Goal: Task Accomplishment & Management: Complete application form

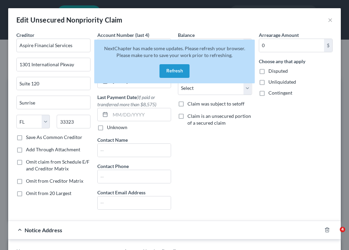
select select "9"
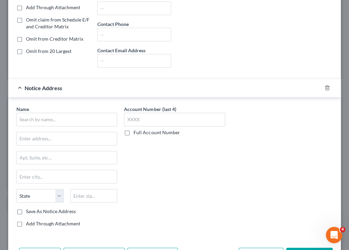
scroll to position [151, 0]
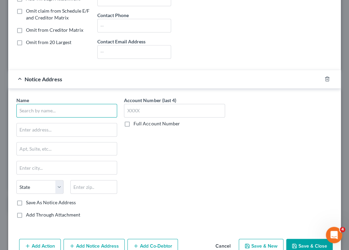
click at [53, 111] on input "text" at bounding box center [66, 111] width 101 height 14
paste input "Please see my attached letter of this date regarding City Massage, LLC. Regards,"
type input "P"
click at [32, 113] on input "text" at bounding box center [66, 111] width 101 height 14
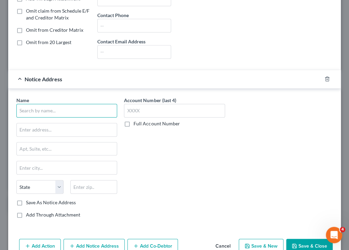
paste input "968 West Veterans Realty LLC"
type input "968 West Veterans Realty LLC"
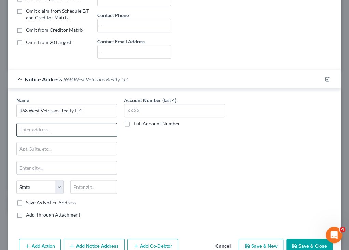
click at [53, 127] on input "text" at bounding box center [67, 129] width 100 height 13
paste input "d/b/a Aspire Funding Platform"
type input "d/b/a Aspire Funding Platform"
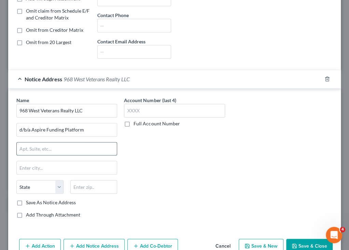
click at [82, 149] on input "text" at bounding box center [67, 149] width 100 height 13
paste input "50 Tice Boulevard"
type input "50 Tice Boulevard"
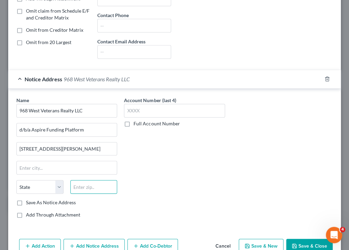
click at [97, 184] on input "text" at bounding box center [93, 187] width 47 height 14
type input "07677"
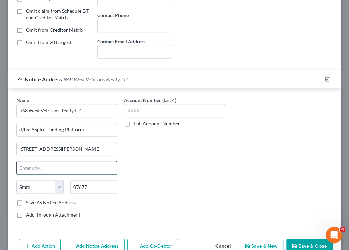
click at [82, 169] on input "text" at bounding box center [67, 167] width 100 height 13
type input "Woodcliff Lake"
select select "33"
click at [195, 163] on div "Account Number (last 4) Full Account Number" at bounding box center [175, 160] width 108 height 127
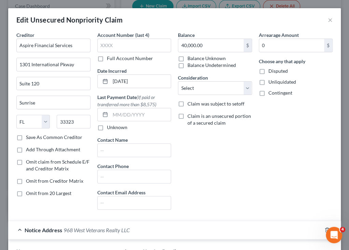
click at [269, 72] on label "Disputed" at bounding box center [278, 71] width 19 height 7
click at [272, 72] on input "Disputed" at bounding box center [274, 70] width 4 height 4
checkbox input "true"
click at [135, 112] on input "text" at bounding box center [140, 114] width 61 height 13
click at [124, 115] on input "08/202025" at bounding box center [140, 114] width 61 height 13
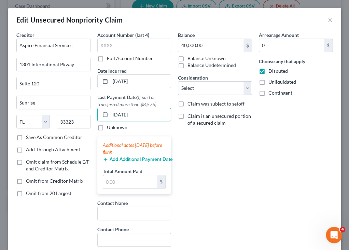
type input "08/20/2025"
click at [237, 179] on div "Balance 40,000.00 $ Balance Unknown Balance Undetermined 40,000.00 $ Balance Un…" at bounding box center [215, 154] width 81 height 247
click at [143, 179] on input "text" at bounding box center [130, 181] width 54 height 13
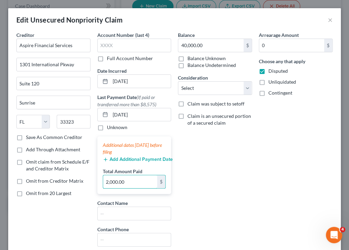
type input "2,000.00"
click at [256, 169] on div "Arrearage Amount 0 $ Choose any that apply Disputed Unliquidated Contingent" at bounding box center [296, 154] width 81 height 247
click at [144, 158] on button "Add Additional Payment Date" at bounding box center [134, 159] width 63 height 5
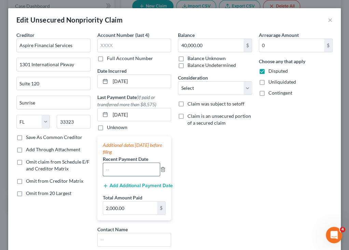
click at [121, 169] on input "text" at bounding box center [131, 169] width 57 height 13
click at [129, 164] on input "08/" at bounding box center [131, 169] width 57 height 13
type input "08/13/2025"
click at [151, 184] on button "Add Additional Payment Date" at bounding box center [134, 185] width 63 height 5
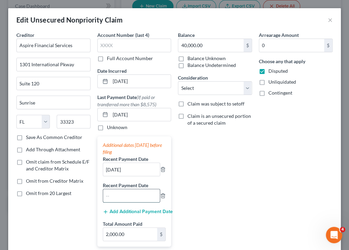
click at [138, 195] on input "text" at bounding box center [131, 195] width 57 height 13
type input "1,000.00"
click at [214, 208] on div "Balance 40,000.00 $ Balance Unknown Balance Undetermined 40,000.00 $ Balance Un…" at bounding box center [215, 181] width 81 height 300
click at [145, 212] on button "Add Additional Payment Date" at bounding box center [134, 211] width 63 height 5
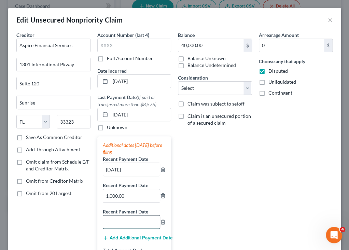
click at [129, 221] on input "text" at bounding box center [131, 222] width 57 height 13
click at [131, 220] on input "text" at bounding box center [131, 222] width 57 height 13
type input "07/16/2025"
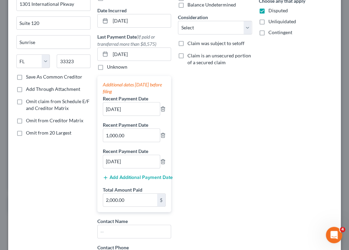
scroll to position [64, 0]
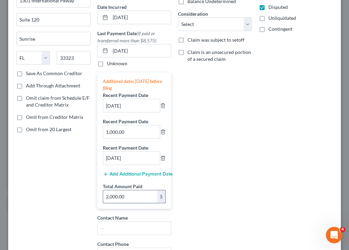
click at [136, 190] on input "2,000.00" at bounding box center [130, 196] width 54 height 13
type input "2,191.80"
click at [211, 184] on div "Balance 40,000.00 $ Balance Unknown Balance Undetermined 40,000.00 $ Balance Un…" at bounding box center [215, 131] width 81 height 326
click at [142, 172] on button "Add Additional Payment Date" at bounding box center [134, 174] width 63 height 5
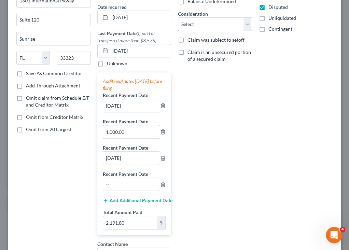
click at [231, 207] on div "Balance 40,000.00 $ Balance Unknown Balance Undetermined 40,000.00 $ Balance Un…" at bounding box center [215, 144] width 81 height 352
click at [322, 145] on div "Arrearage Amount 0 $ Choose any that apply Disputed Unliquidated Contingent" at bounding box center [296, 144] width 81 height 352
click at [125, 186] on input "text" at bounding box center [131, 184] width 57 height 13
click at [341, 161] on div "Edit Unsecured Nonpriority Claim × Creditor * Aspire Financial Services 1301 In…" at bounding box center [174, 125] width 349 height 250
click at [129, 180] on input "text" at bounding box center [131, 184] width 57 height 13
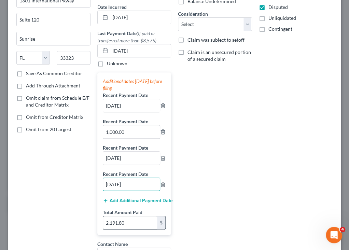
type input "07/09/2025"
click at [125, 217] on input "2,191.80" at bounding box center [130, 222] width 54 height 13
click at [185, 221] on div "Balance 40,000.00 $ Balance Unknown Balance Undetermined 40,000.00 $ Balance Un…" at bounding box center [215, 144] width 81 height 352
click at [145, 198] on button "Add Additional Payment Date" at bounding box center [134, 200] width 63 height 5
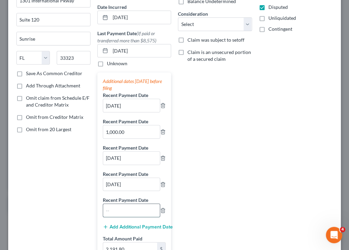
click at [123, 210] on input "text" at bounding box center [131, 210] width 57 height 13
type input "07/02/2025"
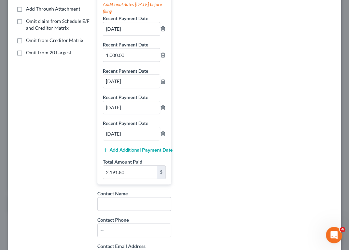
scroll to position [144, 0]
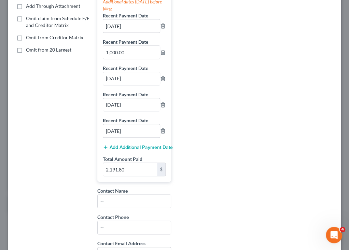
click at [149, 145] on button "Add Additional Payment Date" at bounding box center [134, 147] width 63 height 5
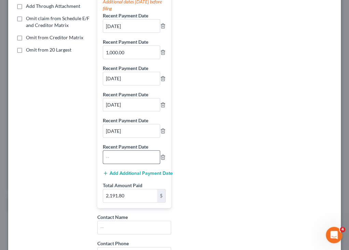
click at [132, 156] on input "text" at bounding box center [131, 157] width 57 height 13
type input "06/25/2025"
click at [140, 172] on button "Add Additional Payment Date" at bounding box center [134, 173] width 63 height 5
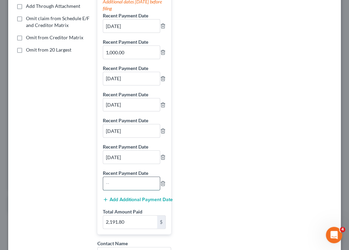
click at [128, 183] on input "text" at bounding box center [131, 183] width 57 height 13
type input "06/18/2025"
click at [207, 211] on div "Balance 40,000.00 $ Balance Unknown Balance Undetermined 40,000.00 $ Balance Un…" at bounding box center [215, 103] width 81 height 431
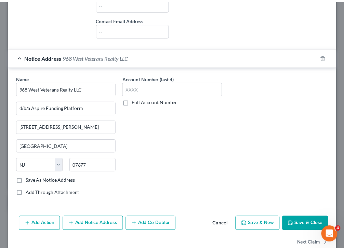
scroll to position [419, 0]
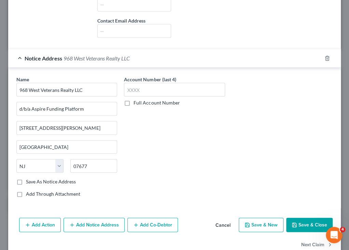
click at [300, 225] on button "Save & Close" at bounding box center [310, 225] width 47 height 14
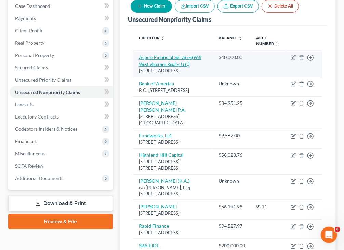
click at [181, 55] on link "Aspire Financial Services (968 West Veterans Realty LLC)" at bounding box center [170, 60] width 63 height 13
select select "9"
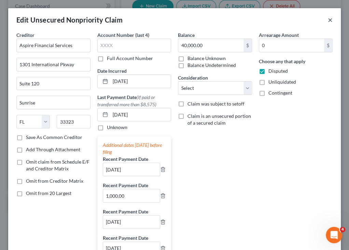
click at [328, 21] on button "×" at bounding box center [330, 20] width 5 height 8
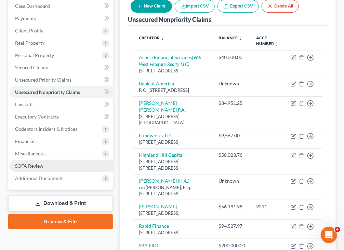
click at [40, 164] on span "SOFA Review" at bounding box center [29, 166] width 28 height 6
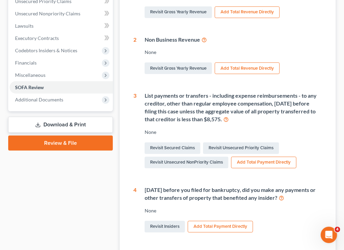
scroll to position [164, 0]
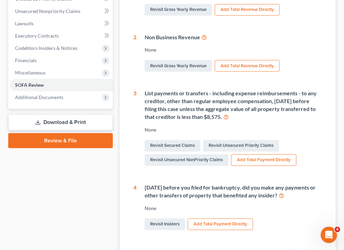
click at [229, 116] on icon at bounding box center [225, 117] width 5 height 6
click at [0, 43] on div "City Massage, LLC Upgraded Chapter Chapter 11 Status Lead District FLSB Preview…" at bounding box center [172, 131] width 344 height 511
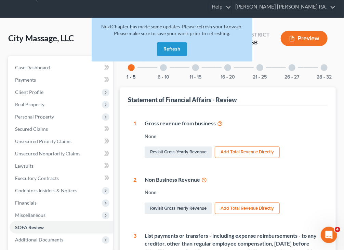
scroll to position [21, 0]
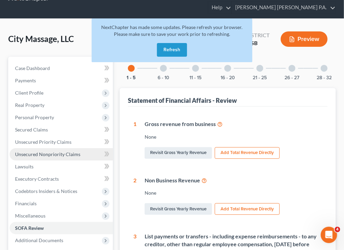
click at [53, 156] on span "Unsecured Nonpriority Claims" at bounding box center [47, 154] width 65 height 6
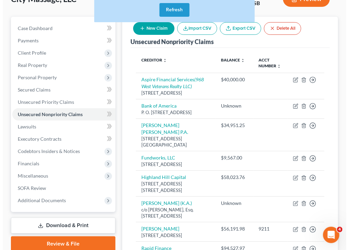
scroll to position [59, 0]
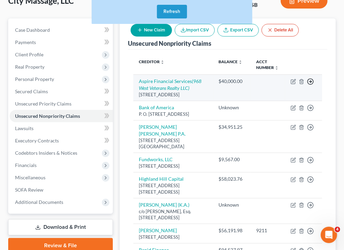
click at [310, 80] on icon "button" at bounding box center [310, 81] width 7 height 7
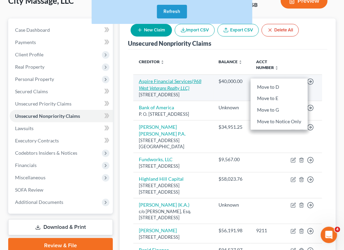
click at [175, 80] on link "Aspire Financial Services (968 West Veterans Realty LLC)" at bounding box center [170, 84] width 63 height 13
select select "9"
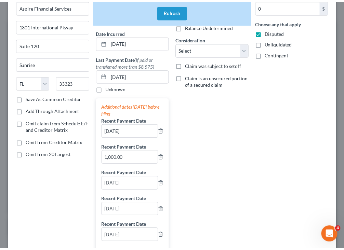
scroll to position [0, 0]
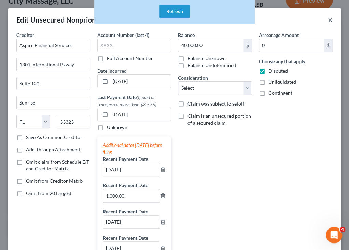
click at [328, 18] on button "×" at bounding box center [330, 20] width 5 height 8
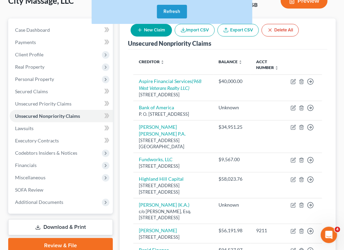
click at [171, 10] on button "Refresh" at bounding box center [172, 12] width 30 height 14
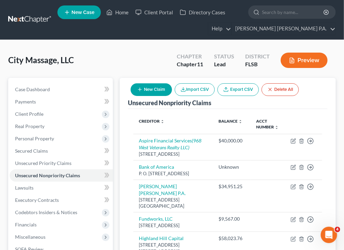
click at [297, 61] on button "Preview" at bounding box center [304, 60] width 47 height 15
